Goal: Contribute content: Contribute content

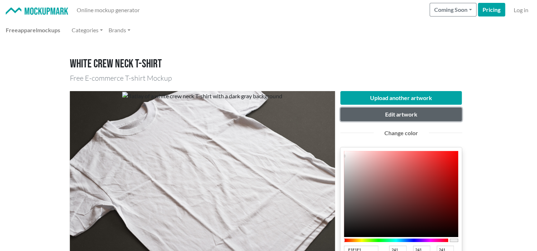
click at [399, 113] on button "Edit artwork" at bounding box center [401, 114] width 122 height 14
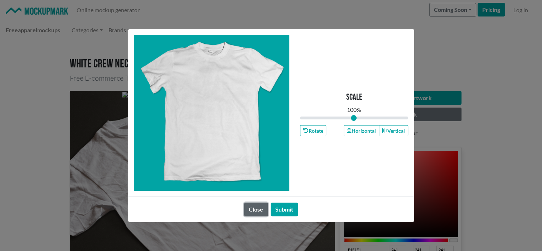
click at [254, 210] on button "Close" at bounding box center [256, 209] width 24 height 14
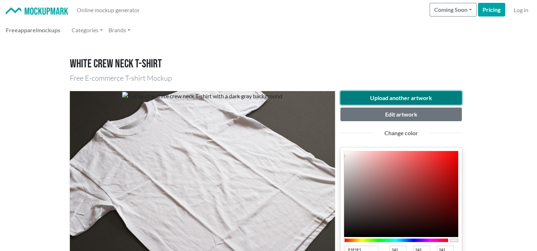
click at [390, 95] on button "Upload another artwork" at bounding box center [401, 98] width 122 height 14
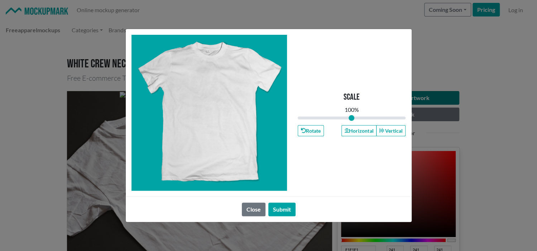
type input "1"
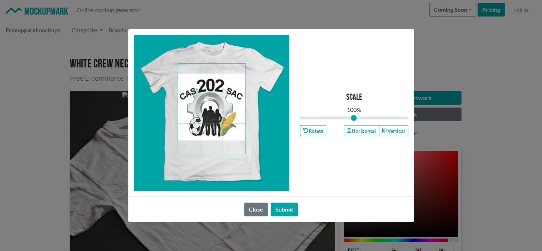
click at [219, 124] on span at bounding box center [211, 109] width 67 height 90
click at [283, 208] on button "Submit" at bounding box center [284, 209] width 27 height 14
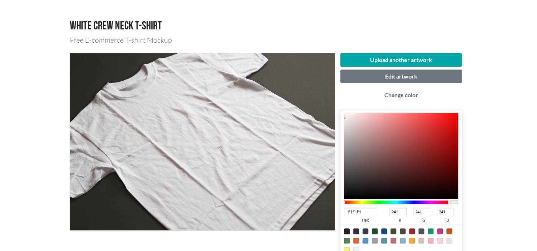
scroll to position [38, 0]
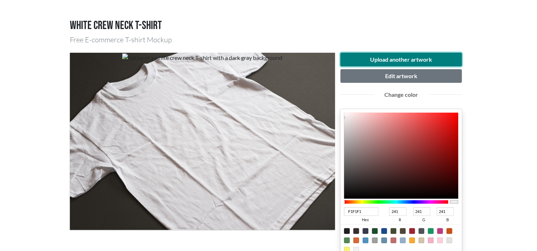
click at [382, 59] on button "Upload another artwork" at bounding box center [401, 60] width 122 height 14
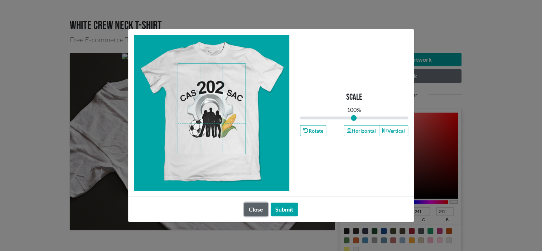
click at [249, 207] on button "Close" at bounding box center [256, 209] width 24 height 14
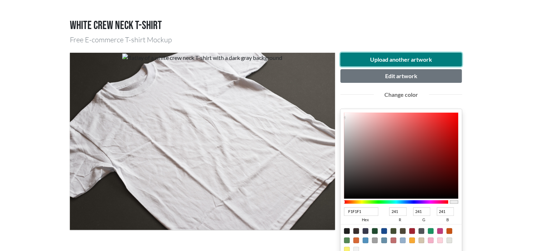
click at [404, 56] on button "Upload another artwork" at bounding box center [401, 60] width 122 height 14
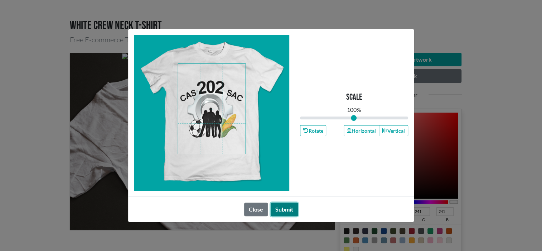
click at [280, 209] on button "Submit" at bounding box center [284, 209] width 27 height 14
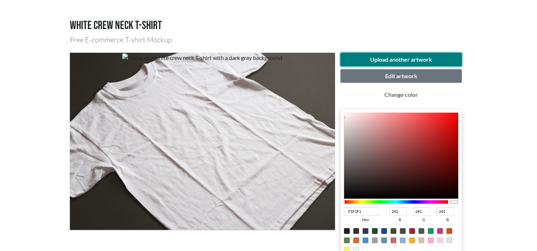
click at [397, 57] on button "Upload another artwork" at bounding box center [401, 60] width 122 height 14
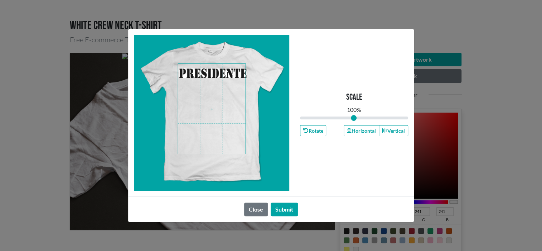
click at [219, 72] on span at bounding box center [211, 109] width 67 height 90
drag, startPoint x: 355, startPoint y: 118, endPoint x: 325, endPoint y: 120, distance: 29.4
click at [325, 120] on input "range" at bounding box center [354, 118] width 108 height 8
click at [233, 81] on span at bounding box center [211, 109] width 67 height 90
click at [229, 103] on span at bounding box center [211, 109] width 67 height 90
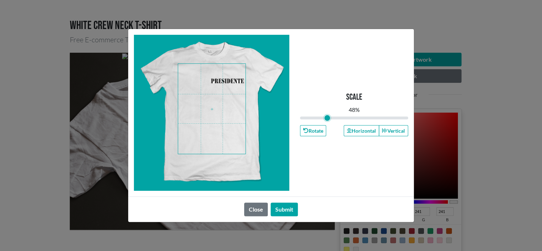
click at [225, 82] on span at bounding box center [211, 109] width 67 height 90
click at [283, 210] on button "Submit" at bounding box center [284, 209] width 27 height 14
type input "0.48"
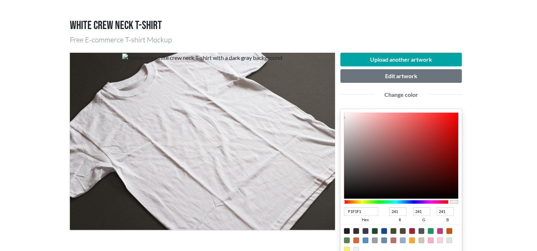
click at [432, 200] on div at bounding box center [396, 202] width 105 height 4
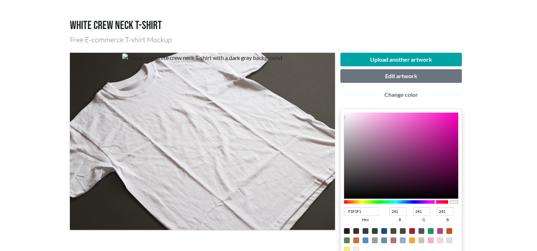
click at [435, 201] on div at bounding box center [396, 202] width 105 height 4
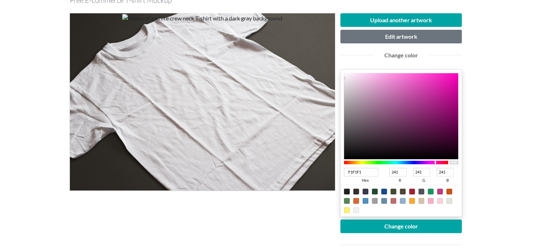
scroll to position [78, 0]
click at [429, 200] on div at bounding box center [431, 201] width 6 height 6
type input "F4B0C8"
type input "244"
type input "176"
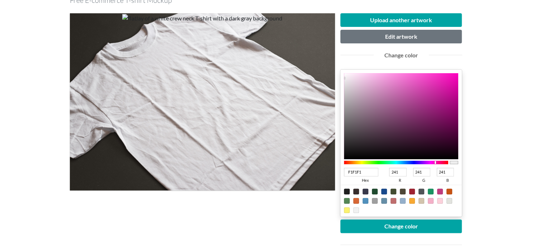
type input "200"
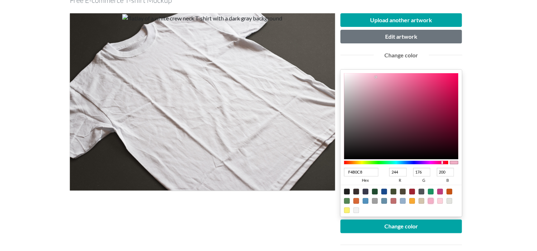
type input "F4B0F3"
type input "243"
click at [431, 161] on div at bounding box center [396, 162] width 105 height 4
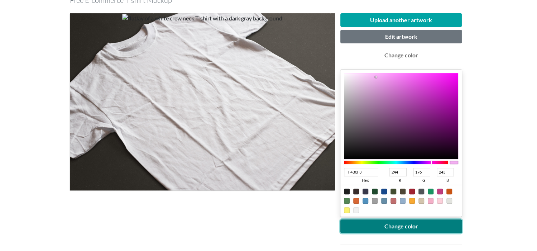
click at [424, 227] on button "Change color" at bounding box center [401, 226] width 122 height 14
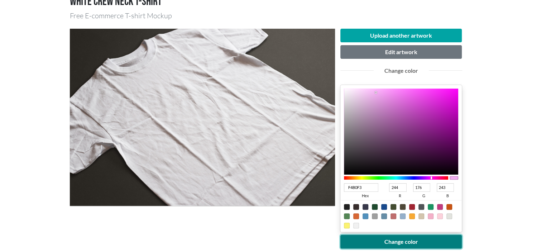
scroll to position [60, 0]
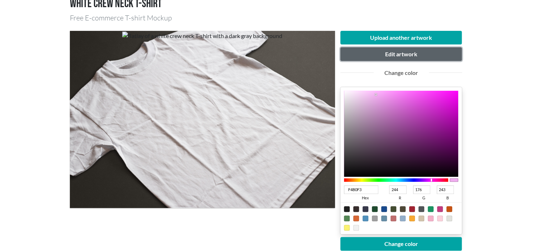
click at [389, 56] on button "Edit artwork" at bounding box center [401, 54] width 122 height 14
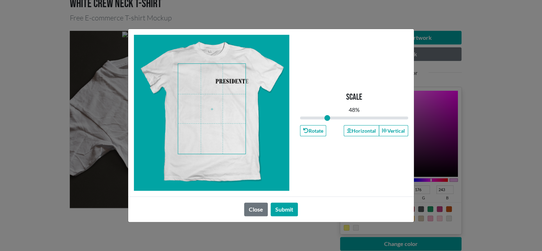
click at [235, 82] on span at bounding box center [211, 109] width 67 height 90
click at [284, 207] on button "Submit" at bounding box center [284, 209] width 27 height 14
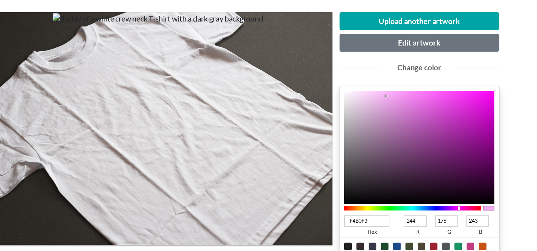
type input "BF29BD"
type input "191"
type input "41"
type input "189"
click at [434, 111] on div at bounding box center [401, 134] width 115 height 86
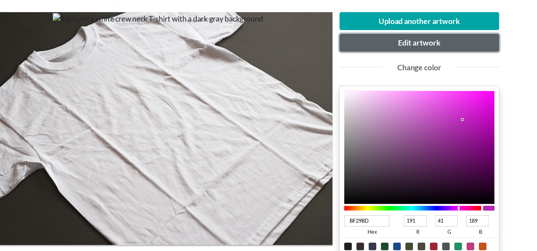
click at [396, 52] on button "Edit artwork" at bounding box center [401, 54] width 122 height 14
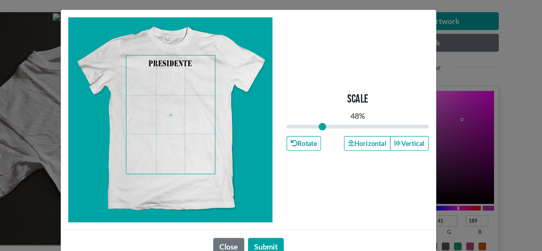
click at [206, 70] on span at bounding box center [211, 109] width 67 height 90
drag, startPoint x: 326, startPoint y: 118, endPoint x: 347, endPoint y: 119, distance: 21.9
type input "0.88"
click at [347, 119] on input "range" at bounding box center [354, 118] width 108 height 8
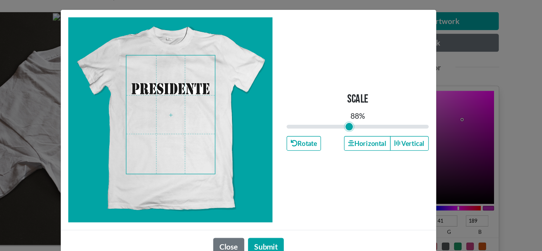
click at [218, 89] on span at bounding box center [211, 109] width 67 height 90
click at [283, 207] on button "Submit" at bounding box center [284, 209] width 27 height 14
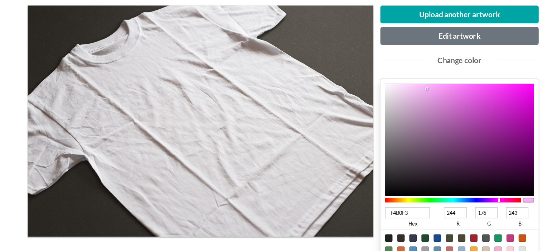
scroll to position [71, 0]
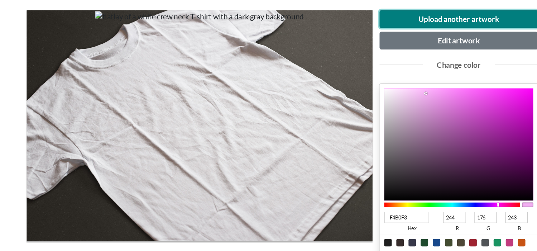
click at [394, 25] on button "Upload another artwork" at bounding box center [401, 27] width 122 height 14
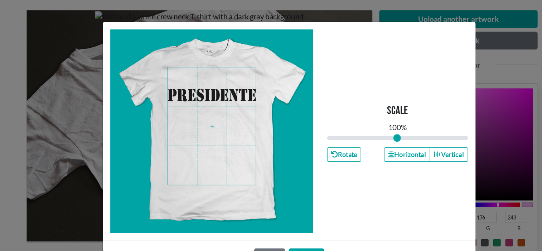
click at [211, 86] on span at bounding box center [211, 109] width 67 height 90
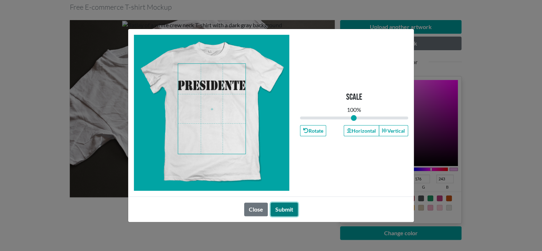
click at [283, 207] on button "Submit" at bounding box center [284, 209] width 27 height 14
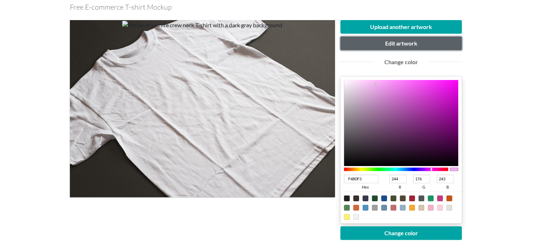
click at [414, 44] on button "Edit artwork" at bounding box center [401, 44] width 122 height 14
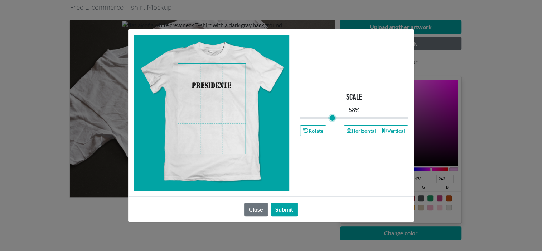
drag, startPoint x: 354, startPoint y: 118, endPoint x: 332, endPoint y: 120, distance: 21.6
click at [332, 120] on input "range" at bounding box center [354, 118] width 108 height 8
click at [240, 81] on span at bounding box center [211, 109] width 67 height 90
drag, startPoint x: 333, startPoint y: 118, endPoint x: 328, endPoint y: 120, distance: 5.1
type input "0.5"
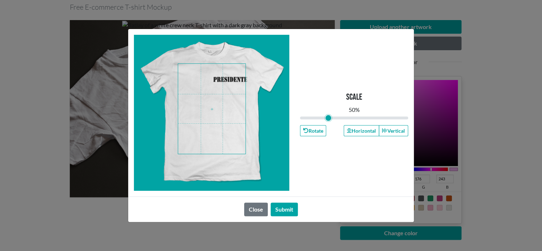
click at [328, 120] on input "range" at bounding box center [354, 118] width 108 height 8
click at [235, 84] on span at bounding box center [211, 109] width 67 height 90
click at [288, 207] on button "Submit" at bounding box center [284, 209] width 27 height 14
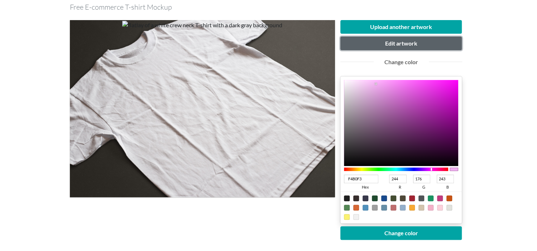
click at [385, 43] on button "Edit artwork" at bounding box center [401, 44] width 122 height 14
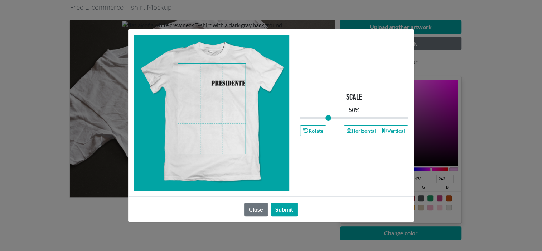
click at [230, 83] on span at bounding box center [211, 109] width 67 height 90
click at [284, 211] on button "Submit" at bounding box center [284, 209] width 27 height 14
